Goal: Task Accomplishment & Management: Manage account settings

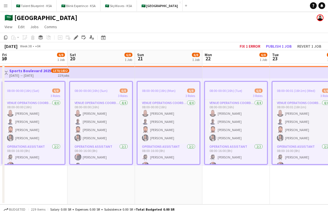
scroll to position [0, 139]
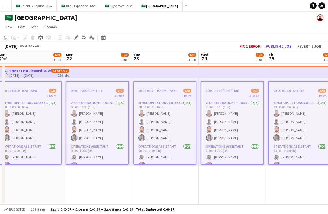
click at [229, 76] on app-top-bar at bounding box center [232, 72] width 67 height 12
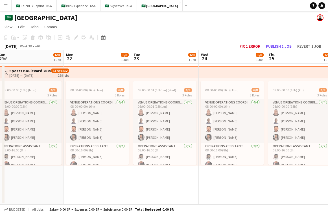
click at [240, 71] on app-top-bar at bounding box center [232, 72] width 67 height 12
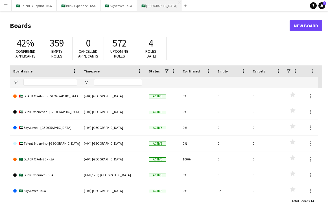
click at [152, 10] on button "🇸🇦 [GEOGRAPHIC_DATA] Close" at bounding box center [159, 5] width 45 height 11
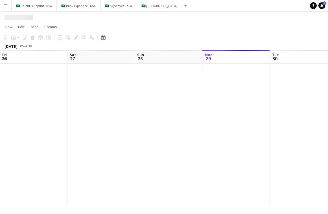
scroll to position [0, 135]
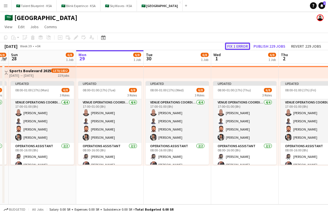
click at [245, 43] on button "Fix 1 error" at bounding box center [237, 46] width 25 height 7
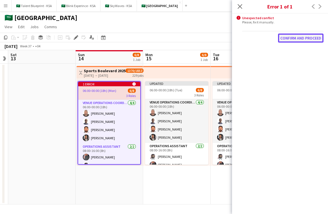
click at [313, 39] on button "Confirm and proceed" at bounding box center [300, 38] width 45 height 9
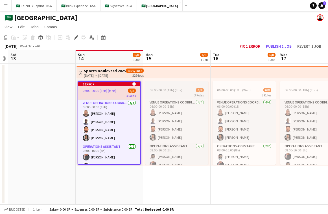
click at [174, 96] on div "3 Roles" at bounding box center [176, 95] width 63 height 5
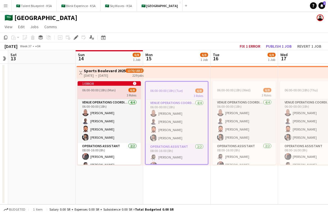
click at [172, 75] on app-top-bar at bounding box center [176, 72] width 67 height 12
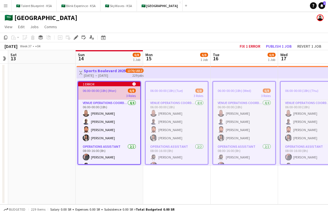
click at [118, 85] on div "1 error alert-circle" at bounding box center [109, 84] width 62 height 5
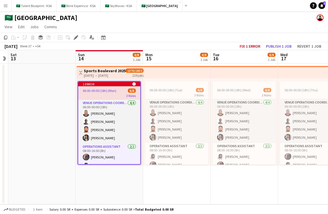
click at [120, 103] on app-card-role "VENUE OPERATIONS COORDINATOR [DATE] 06:00-00:00 (18h) [PERSON_NAME] [PERSON_NAM…" at bounding box center [109, 122] width 62 height 44
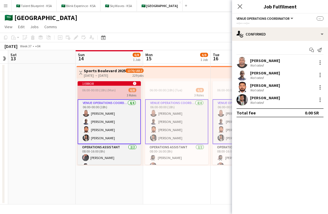
click at [121, 92] on div "06:00-00:00 (18h) (Mon) 6/8" at bounding box center [109, 90] width 63 height 4
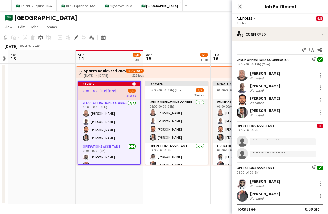
click at [297, 126] on div "Operations Assistant 0 08:00-16:00 (8h)" at bounding box center [280, 128] width 96 height 8
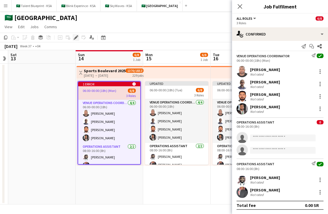
click at [76, 37] on icon at bounding box center [75, 37] width 3 height 3
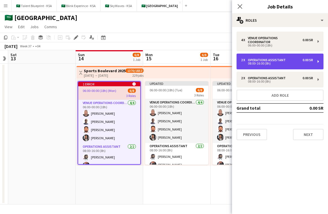
click at [312, 63] on div "2 x Operations Assistant 0.00 SR 08:00-16:00 (8h)" at bounding box center [279, 62] width 87 height 16
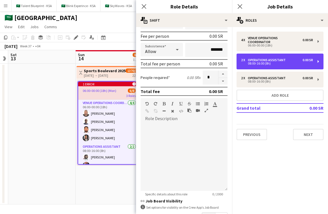
scroll to position [0, 0]
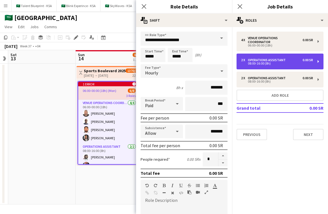
click at [286, 58] on div "2 x Operations Assistant 0.00 SR" at bounding box center [277, 60] width 72 height 4
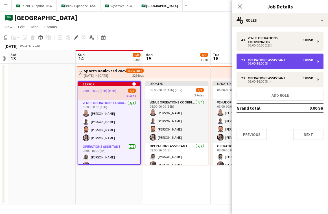
click at [285, 58] on div "Operations Assistant" at bounding box center [268, 60] width 40 height 4
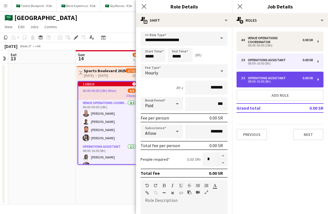
click at [274, 76] on div "Operations Assistant" at bounding box center [268, 78] width 40 height 4
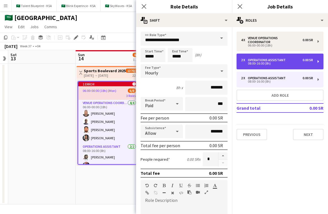
click at [273, 61] on div "2 x Operations Assistant 0.00 SR 08:00-16:00 (8h)" at bounding box center [279, 62] width 87 height 16
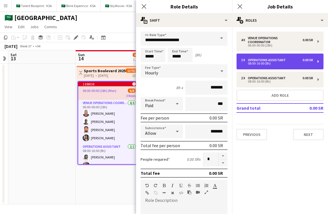
click at [276, 62] on div "08:00-16:00 (8h)" at bounding box center [277, 63] width 72 height 3
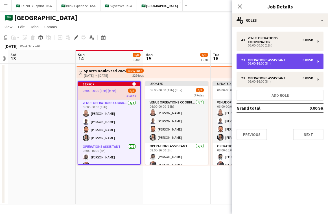
click at [316, 57] on div "2 x Operations Assistant 0.00 SR 08:00-16:00 (8h)" at bounding box center [279, 62] width 87 height 16
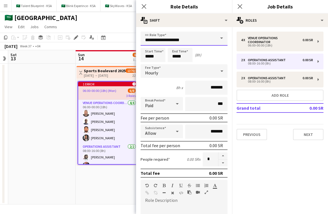
click at [202, 43] on input "**********" at bounding box center [184, 39] width 87 height 14
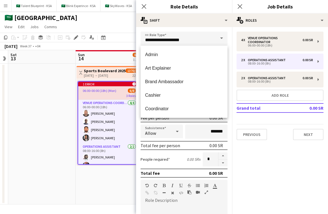
click at [184, 154] on div "People required 0.00 SR x *" at bounding box center [184, 159] width 87 height 14
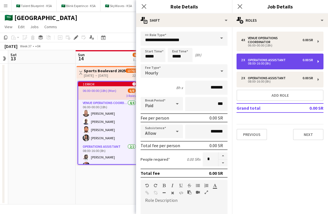
click at [259, 64] on div "2 x Operations Assistant 0.00 SR 08:00-16:00 (8h)" at bounding box center [279, 62] width 87 height 16
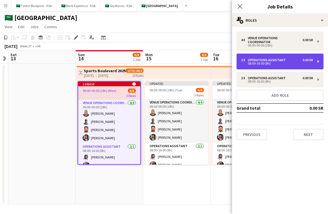
click at [259, 64] on div "2 x Operations Assistant 0.00 SR 08:00-16:00 (8h)" at bounding box center [279, 62] width 87 height 16
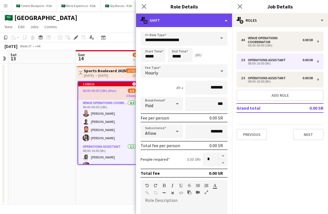
click at [192, 21] on div "multiple-actions-text Shift" at bounding box center [184, 21] width 96 height 14
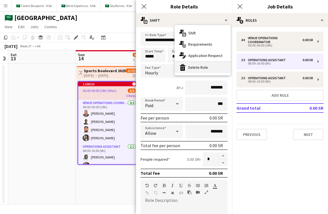
click at [203, 64] on div "bin-2 Delete Role" at bounding box center [203, 67] width 56 height 11
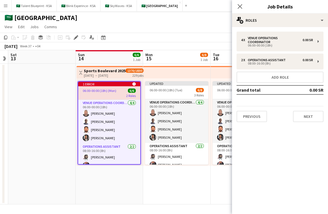
click at [175, 70] on app-top-bar at bounding box center [176, 72] width 67 height 12
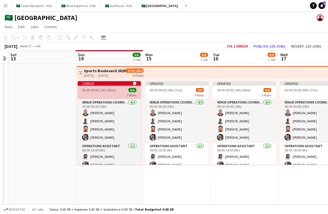
click at [122, 87] on app-job-card "1 error alert-circle 06:00-00:00 (18h) (Mon) 6/6 2 Roles VENUE OPERATIONS COORD…" at bounding box center [109, 123] width 63 height 84
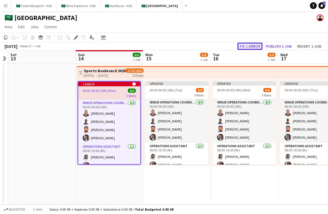
click at [239, 43] on button "Fix 1 error" at bounding box center [249, 46] width 25 height 7
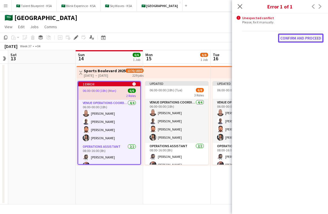
click at [293, 38] on button "Confirm and proceed" at bounding box center [300, 38] width 45 height 9
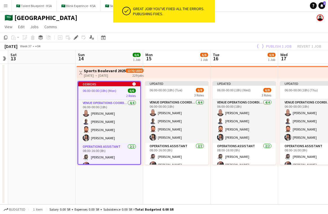
click at [113, 86] on div "0 errors alert-circle" at bounding box center [109, 84] width 62 height 5
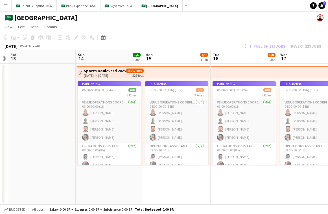
click at [310, 21] on div "🇸🇦 [GEOGRAPHIC_DATA]" at bounding box center [164, 16] width 328 height 11
click at [324, 7] on link "Notifications 2" at bounding box center [321, 5] width 7 height 7
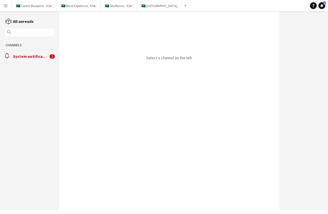
click at [29, 58] on div "System notifications" at bounding box center [30, 56] width 35 height 5
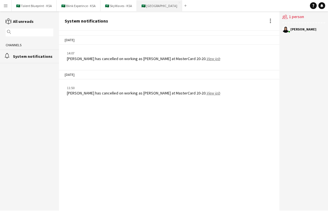
click at [160, 6] on button "🇸🇦 [GEOGRAPHIC_DATA] Close" at bounding box center [159, 5] width 45 height 11
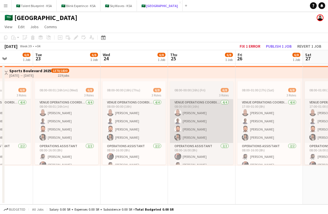
scroll to position [0, 133]
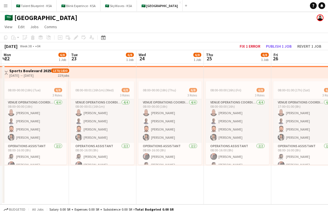
click at [201, 77] on app-top-bar at bounding box center [169, 72] width 67 height 12
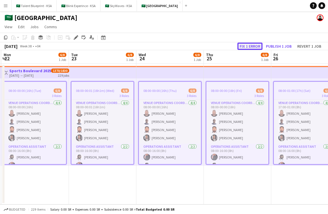
click at [253, 47] on button "Fix 1 error" at bounding box center [249, 46] width 25 height 7
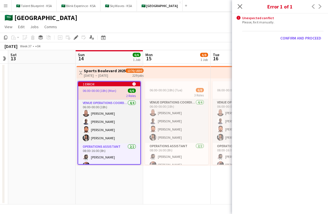
click at [119, 102] on app-card-role "VENUE OPERATIONS COORDINATOR [DATE] 06:00-00:00 (18h) [PERSON_NAME] [PERSON_NAM…" at bounding box center [109, 122] width 62 height 44
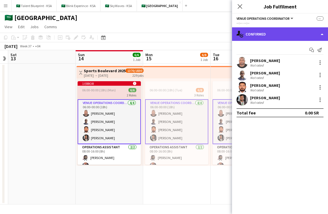
click at [267, 29] on div "single-neutral-actions-check-2 Confirmed" at bounding box center [280, 34] width 96 height 14
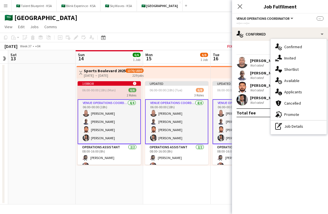
click at [110, 138] on app-card-role "VENUE OPERATIONS COORDINATOR [DATE] 06:00-00:00 (18h) [PERSON_NAME] [PERSON_NAM…" at bounding box center [109, 121] width 63 height 45
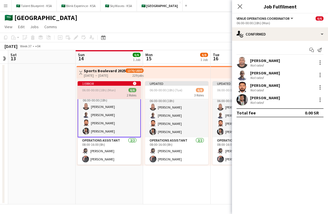
scroll to position [0, 0]
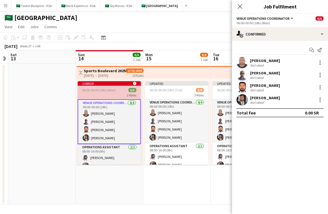
click at [119, 84] on div "1 error alert-circle" at bounding box center [109, 83] width 63 height 5
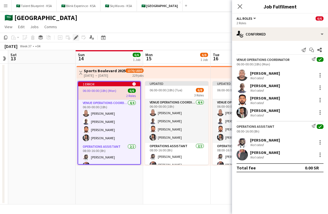
click at [76, 38] on icon at bounding box center [75, 37] width 3 height 3
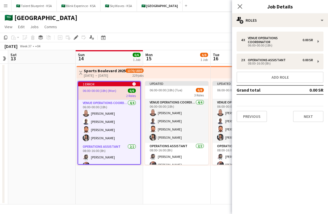
click at [167, 75] on app-top-bar at bounding box center [176, 72] width 67 height 12
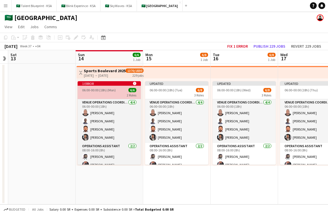
click at [128, 87] on app-job-card "1 error alert-circle 06:00-00:00 (18h) (Mon) 6/6 2 Roles VENUE OPERATIONS COORD…" at bounding box center [109, 123] width 63 height 84
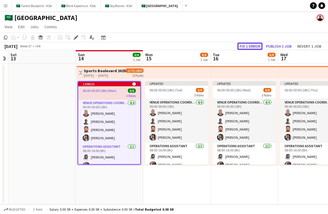
click at [252, 45] on button "Fix 1 error" at bounding box center [249, 46] width 25 height 7
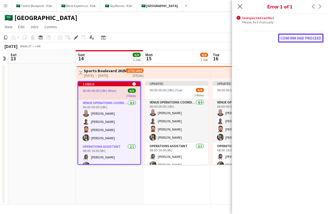
click at [292, 36] on button "Confirm and proceed" at bounding box center [300, 38] width 45 height 9
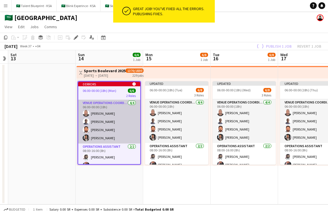
click at [126, 104] on app-card-role "VENUE OPERATIONS COORDINATOR [DATE] 06:00-00:00 (18h) [PERSON_NAME] [PERSON_NAM…" at bounding box center [109, 122] width 62 height 44
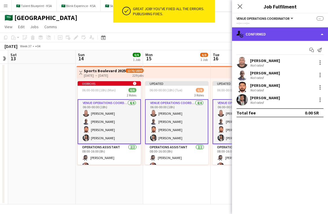
click at [283, 33] on div "single-neutral-actions-check-2 Confirmed" at bounding box center [280, 34] width 96 height 14
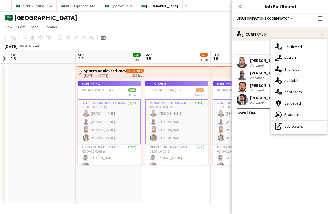
click at [111, 83] on div "Publishing" at bounding box center [109, 83] width 63 height 5
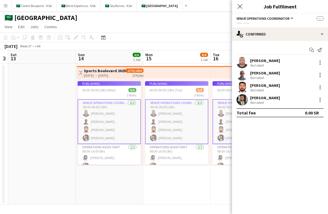
click at [172, 51] on app-board-header-date "Mon 15 6/8 1 Job" at bounding box center [176, 57] width 67 height 14
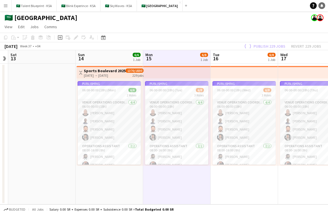
click at [320, 6] on icon "Notifications" at bounding box center [321, 5] width 3 height 3
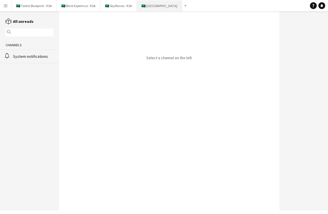
click at [151, 5] on button "🇸🇦 [GEOGRAPHIC_DATA] Close" at bounding box center [159, 5] width 45 height 11
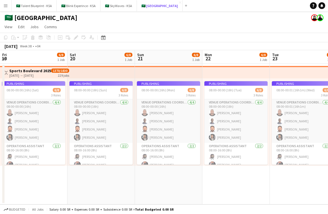
scroll to position [0, 203]
click at [315, 7] on link "Help" at bounding box center [313, 5] width 7 height 7
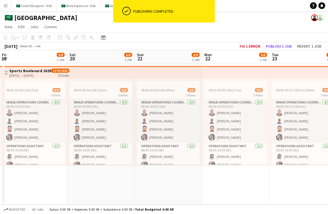
click at [104, 168] on app-date-cell "08:00-00:00 (16h) (Sun) 6/8 3 Roles VENUE OPERATIONS COORDINATOR [DATE] 08:00-0…" at bounding box center [100, 134] width 67 height 141
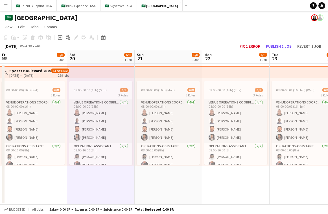
click at [193, 32] on app-page-menu "View Day view expanded Day view collapsed Month view Date picker Jump to [DATE]…" at bounding box center [164, 27] width 328 height 11
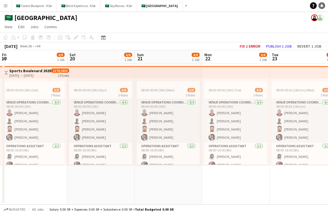
click at [321, 7] on link "Notifications" at bounding box center [321, 5] width 7 height 7
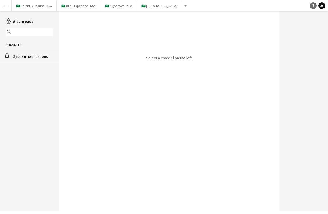
click at [313, 7] on icon at bounding box center [313, 5] width 2 height 3
click at [150, 8] on button "🇸🇦 [GEOGRAPHIC_DATA] Close" at bounding box center [159, 5] width 45 height 11
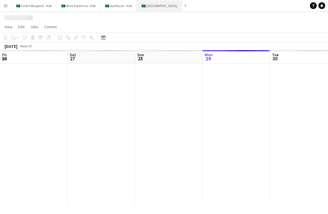
scroll to position [0, 135]
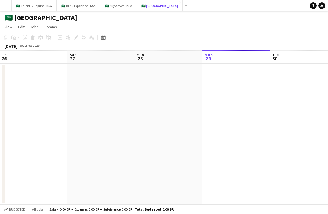
scroll to position [0, 135]
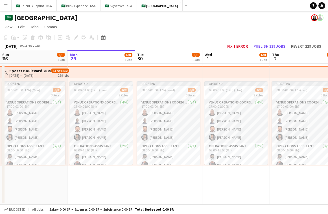
click at [174, 50] on app-board-header-date "Tue 30 6/8 1 Job" at bounding box center [168, 57] width 67 height 14
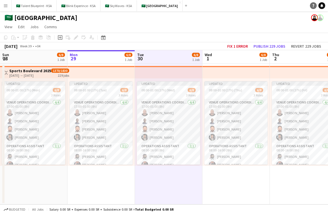
click at [312, 4] on icon "Help" at bounding box center [313, 5] width 3 height 3
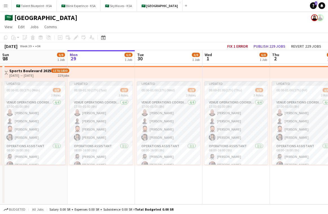
click at [170, 50] on app-board-header-date "Tue 30 6/8 1 Job" at bounding box center [168, 57] width 67 height 14
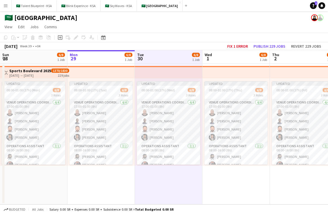
drag, startPoint x: 191, startPoint y: 39, endPoint x: 195, endPoint y: 39, distance: 4.0
click at [191, 39] on app-toolbar "Copy Paste Paste Command V Paste with crew Command Shift V Paste linked Job [GE…" at bounding box center [164, 38] width 328 height 10
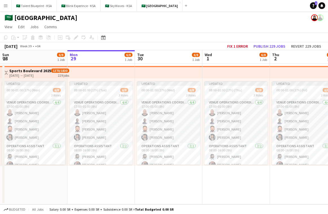
click at [167, 175] on app-date-cell "Updated 08:00-01:00 (17h) (Wed) 6/8 3 Roles VENUE OPERATIONS COORDINATOR [DATE]…" at bounding box center [168, 134] width 67 height 141
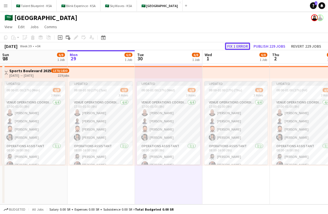
click at [244, 47] on button "Fix 1 error" at bounding box center [237, 46] width 25 height 7
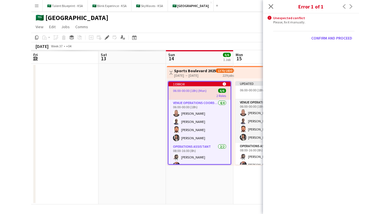
scroll to position [0, 194]
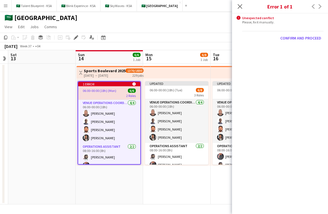
click at [262, 19] on div "Unexpected conflict" at bounding box center [282, 18] width 81 height 4
click at [305, 38] on button "Confirm and proceed" at bounding box center [300, 38] width 45 height 9
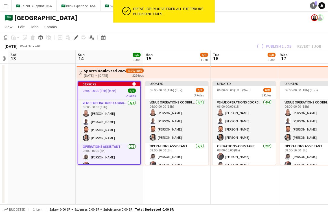
click at [311, 6] on link "Help 1" at bounding box center [313, 5] width 7 height 7
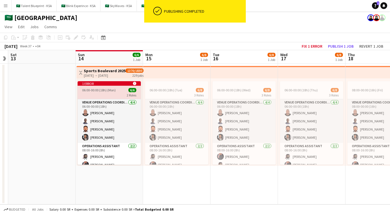
click at [218, 173] on app-date-cell "06:00-00:00 (18h) (Wed) 6/8 3 Roles VENUE OPERATIONS COORDINATOR [DATE] 06:00-0…" at bounding box center [244, 134] width 67 height 141
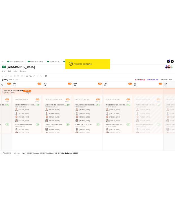
scroll to position [0, 211]
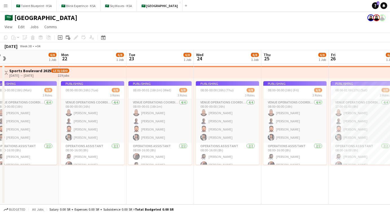
click at [63, 194] on app-date-cell "Publishing 08:00-00:00 (16h) (Tue) 6/8 3 Roles VENUE OPERATIONS COORDINATOR [DA…" at bounding box center [92, 134] width 67 height 141
